Goal: Task Accomplishment & Management: Understand process/instructions

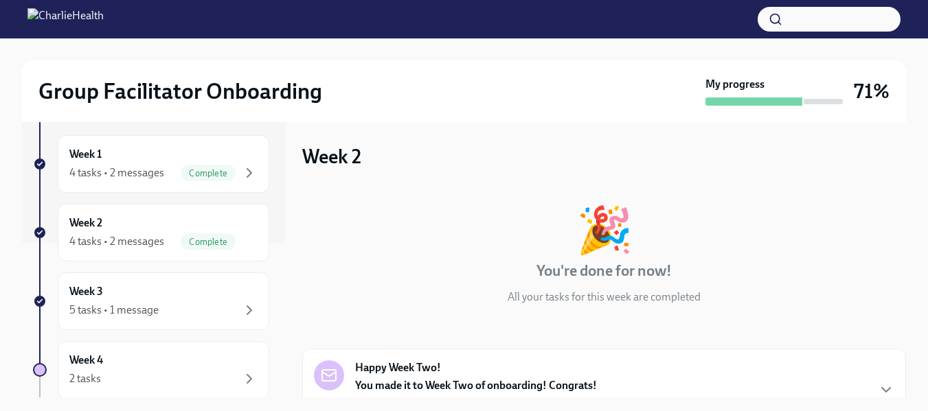
scroll to position [159, 0]
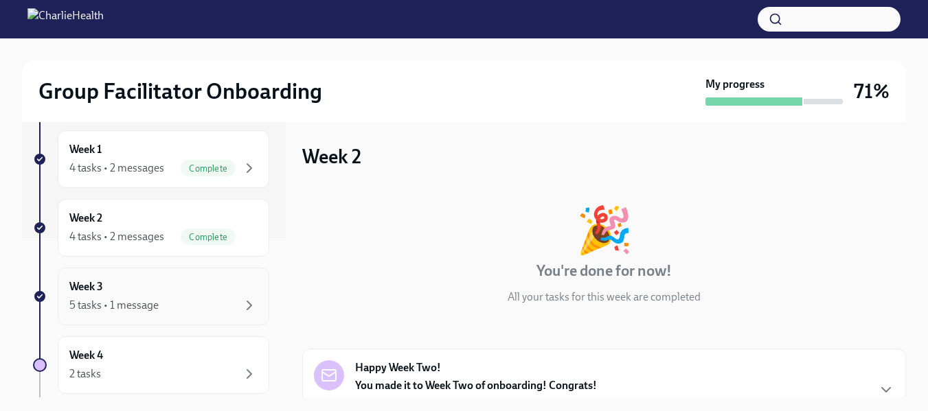
click at [218, 301] on div "5 tasks • 1 message" at bounding box center [163, 305] width 188 height 16
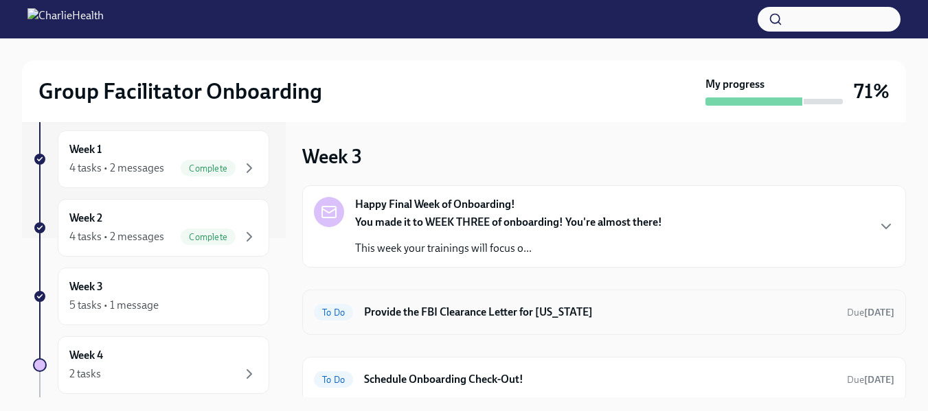
scroll to position [47, 0]
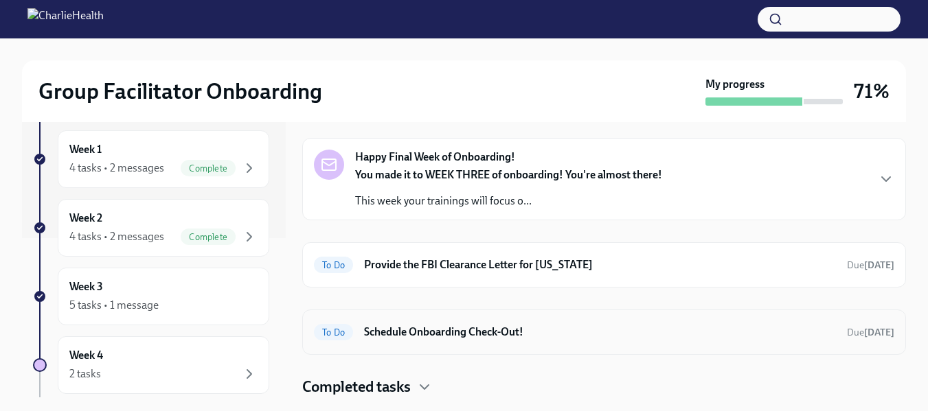
click at [554, 330] on h6 "Schedule Onboarding Check-Out!" at bounding box center [600, 332] width 472 height 15
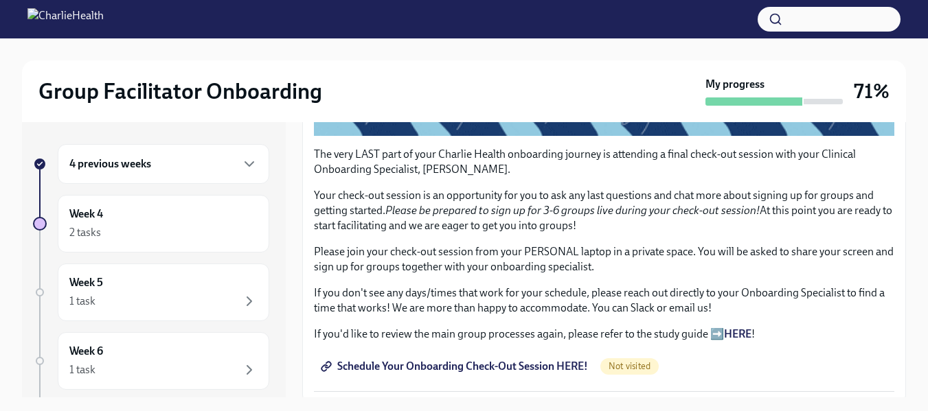
scroll to position [25, 0]
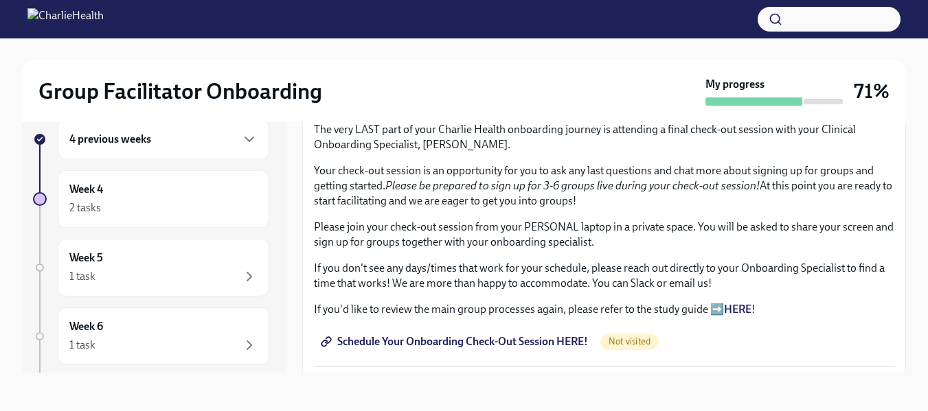
click at [528, 339] on span "Schedule Your Onboarding Check-Out Session HERE!" at bounding box center [455, 342] width 264 height 14
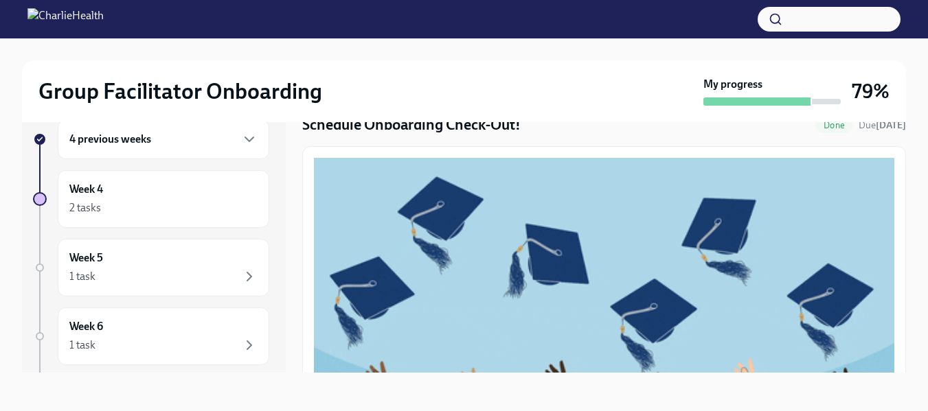
scroll to position [0, 0]
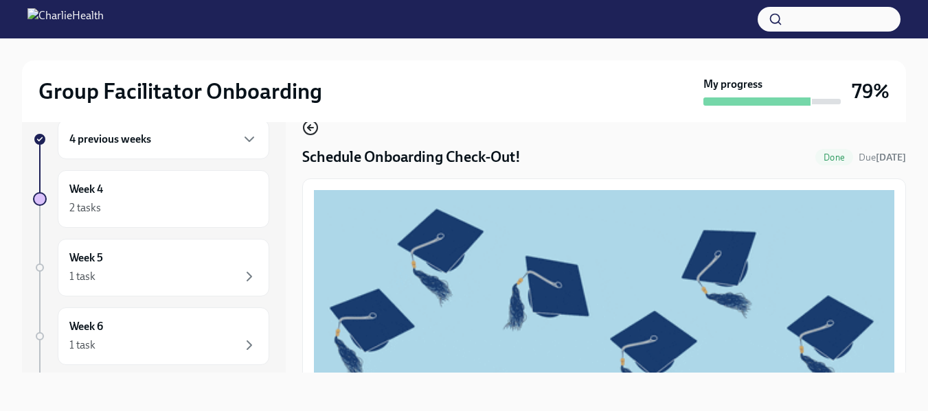
click at [310, 132] on icon "button" at bounding box center [310, 127] width 16 height 16
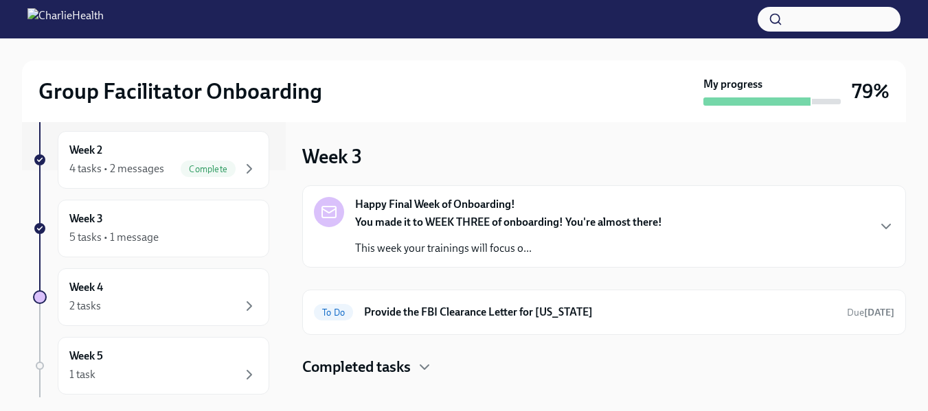
scroll to position [228, 0]
click at [196, 317] on div "Week 4 2 tasks" at bounding box center [163, 297] width 211 height 58
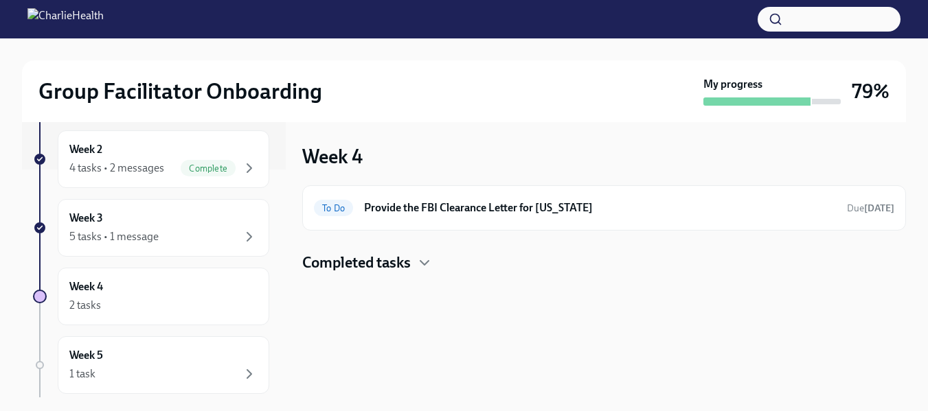
click at [407, 265] on h4 "Completed tasks" at bounding box center [356, 263] width 108 height 21
click at [111, 358] on div "Week 5 1 task" at bounding box center [163, 365] width 188 height 34
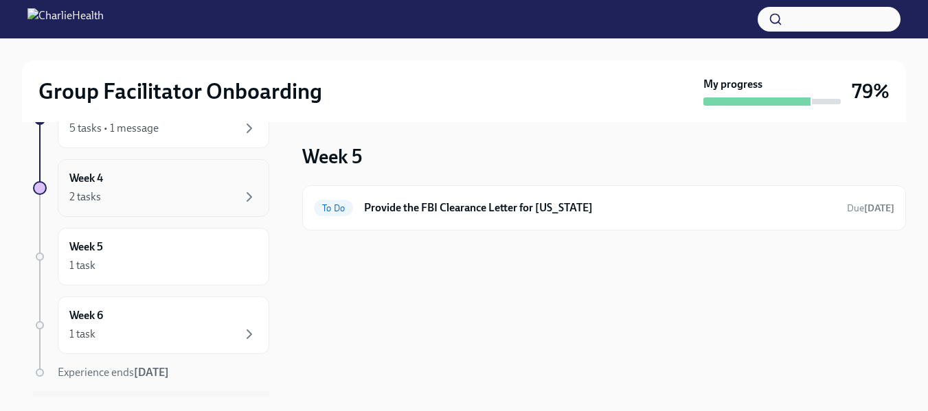
scroll to position [339, 0]
click at [218, 302] on div "Week 6 1 task" at bounding box center [163, 324] width 211 height 58
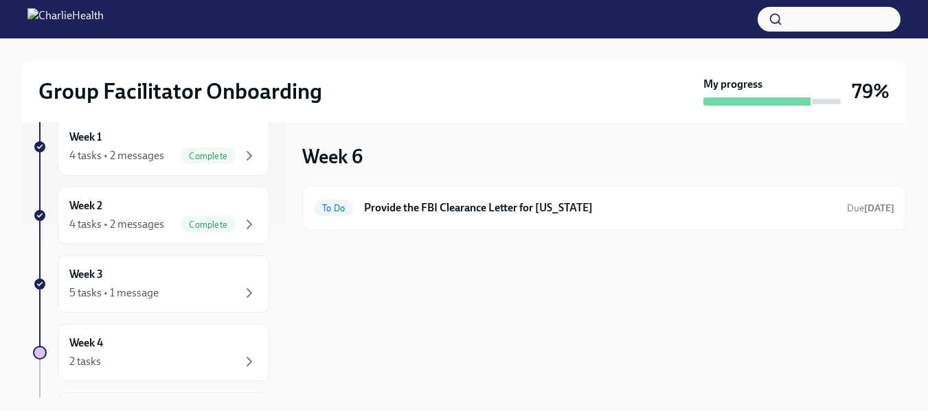
scroll to position [183, 0]
